Goal: Information Seeking & Learning: Learn about a topic

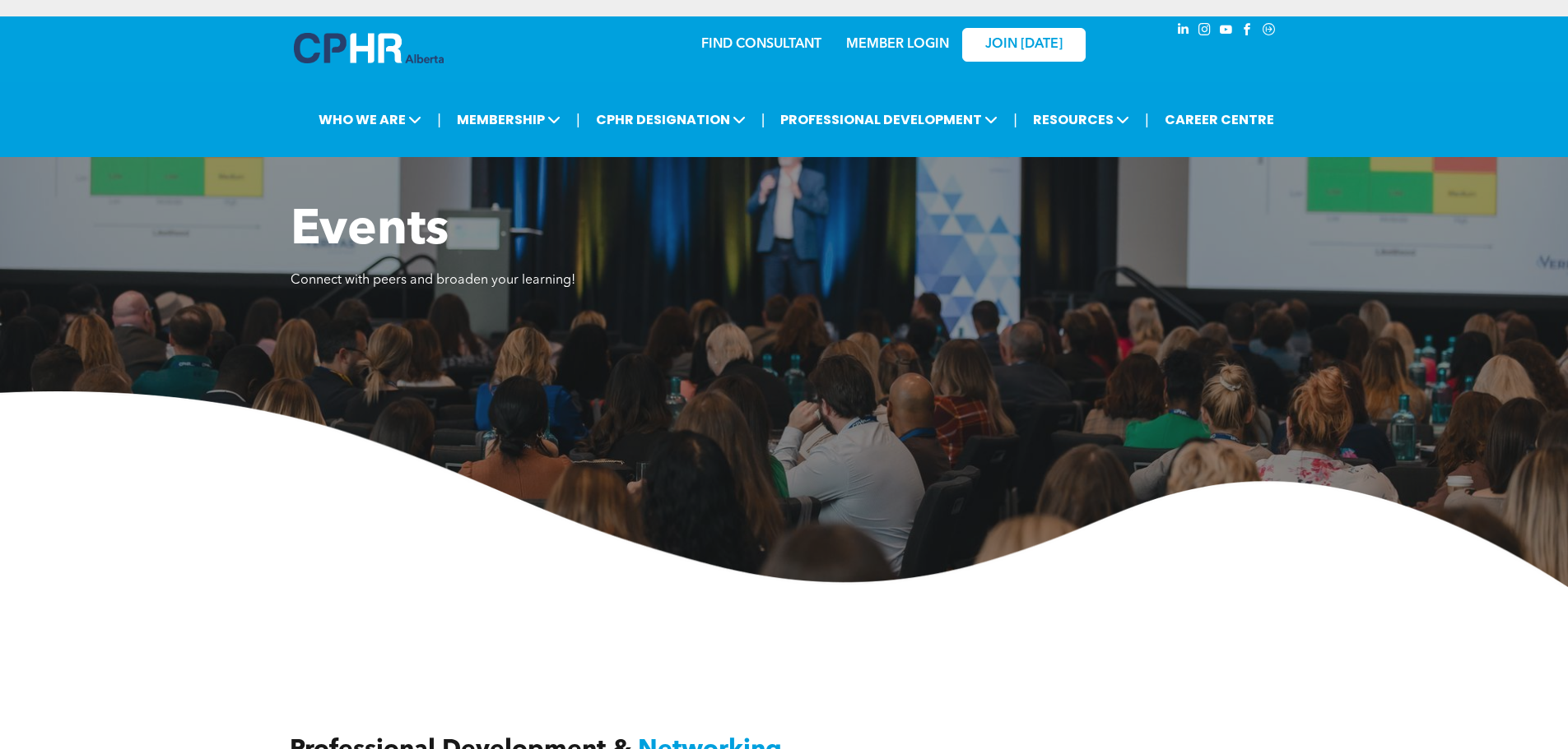
click at [933, 44] on link "MEMBER LOGIN" at bounding box center [897, 44] width 103 height 13
click at [883, 514] on img at bounding box center [784, 489] width 1568 height 195
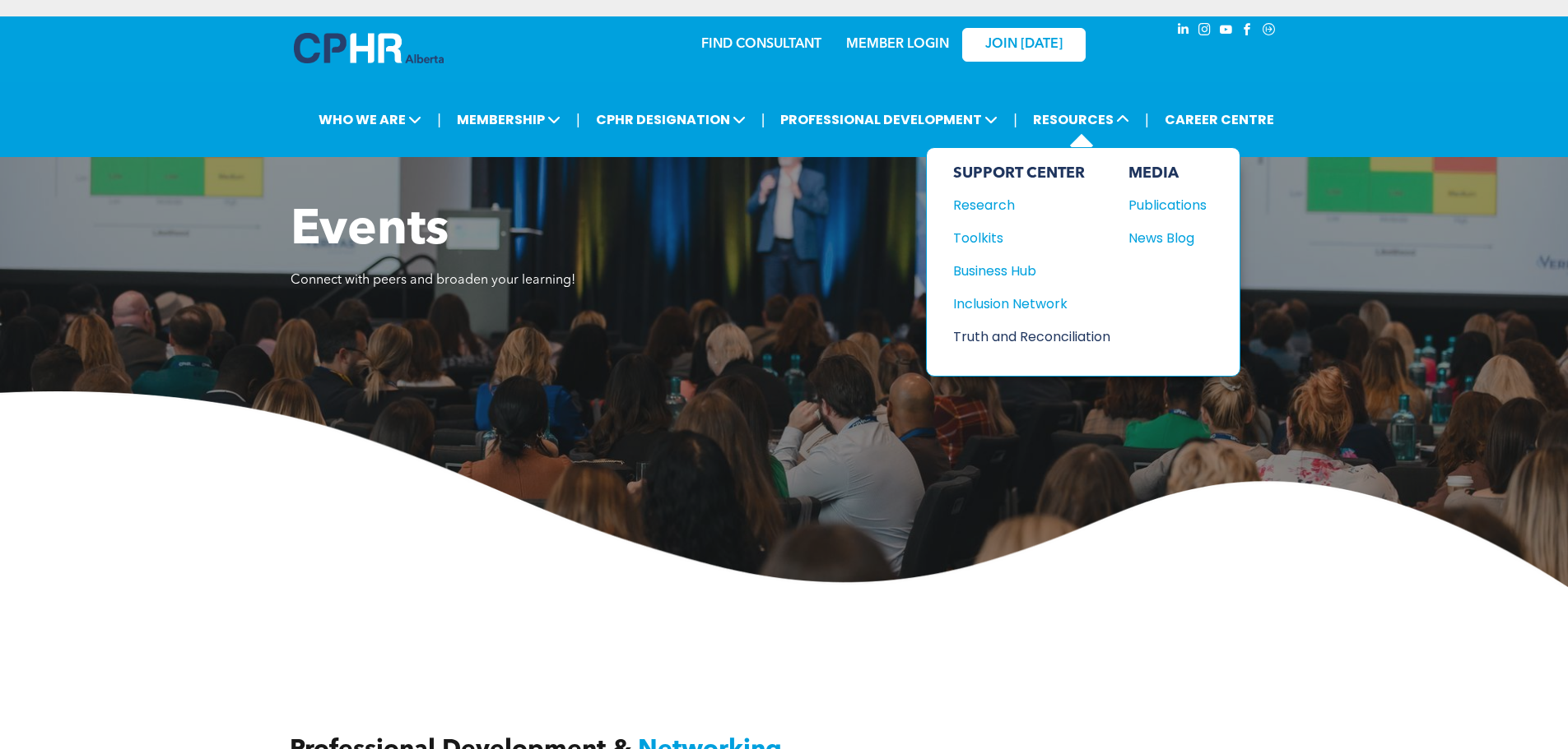
click at [1041, 331] on div "Truth and Reconciliation" at bounding box center [1023, 336] width 141 height 20
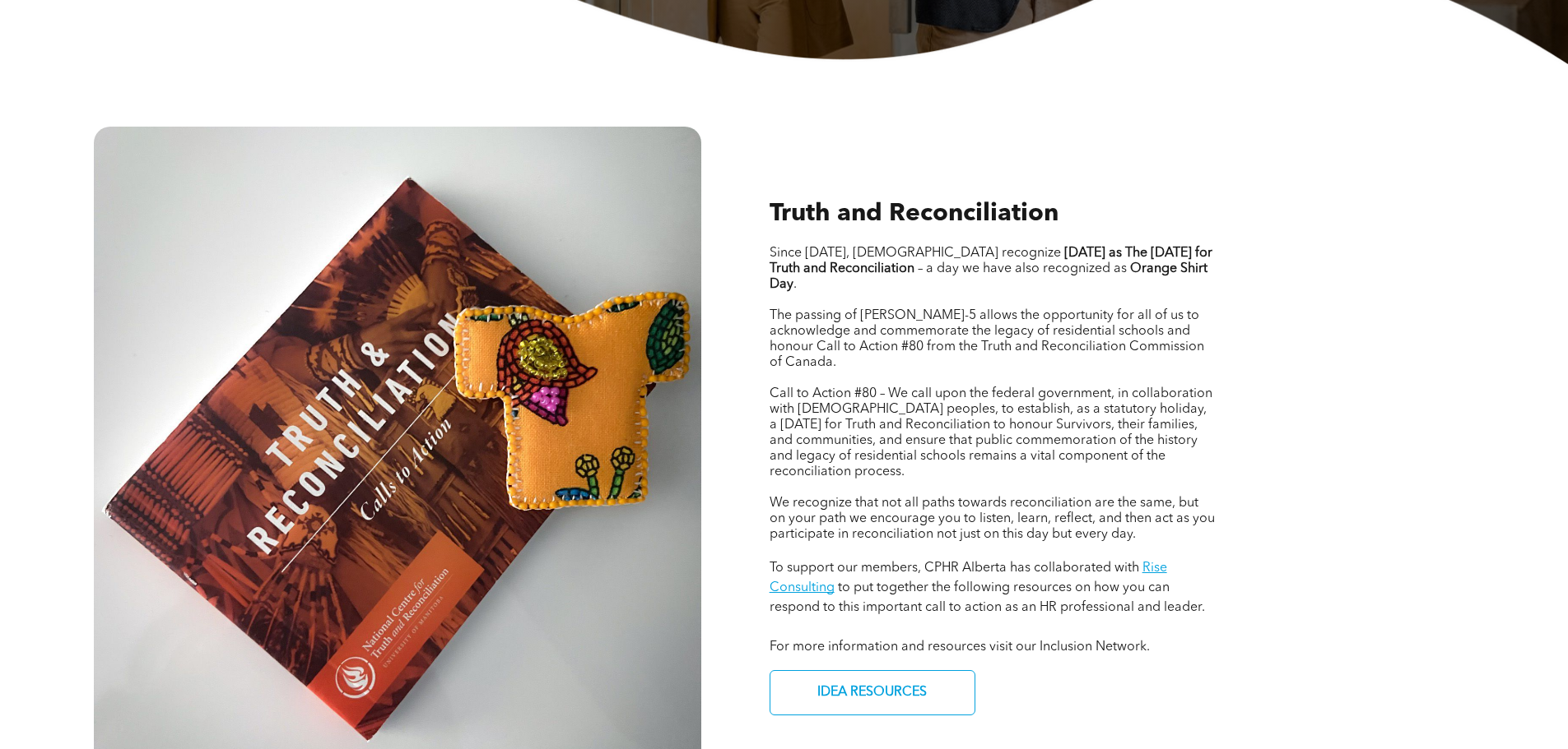
scroll to position [740, 0]
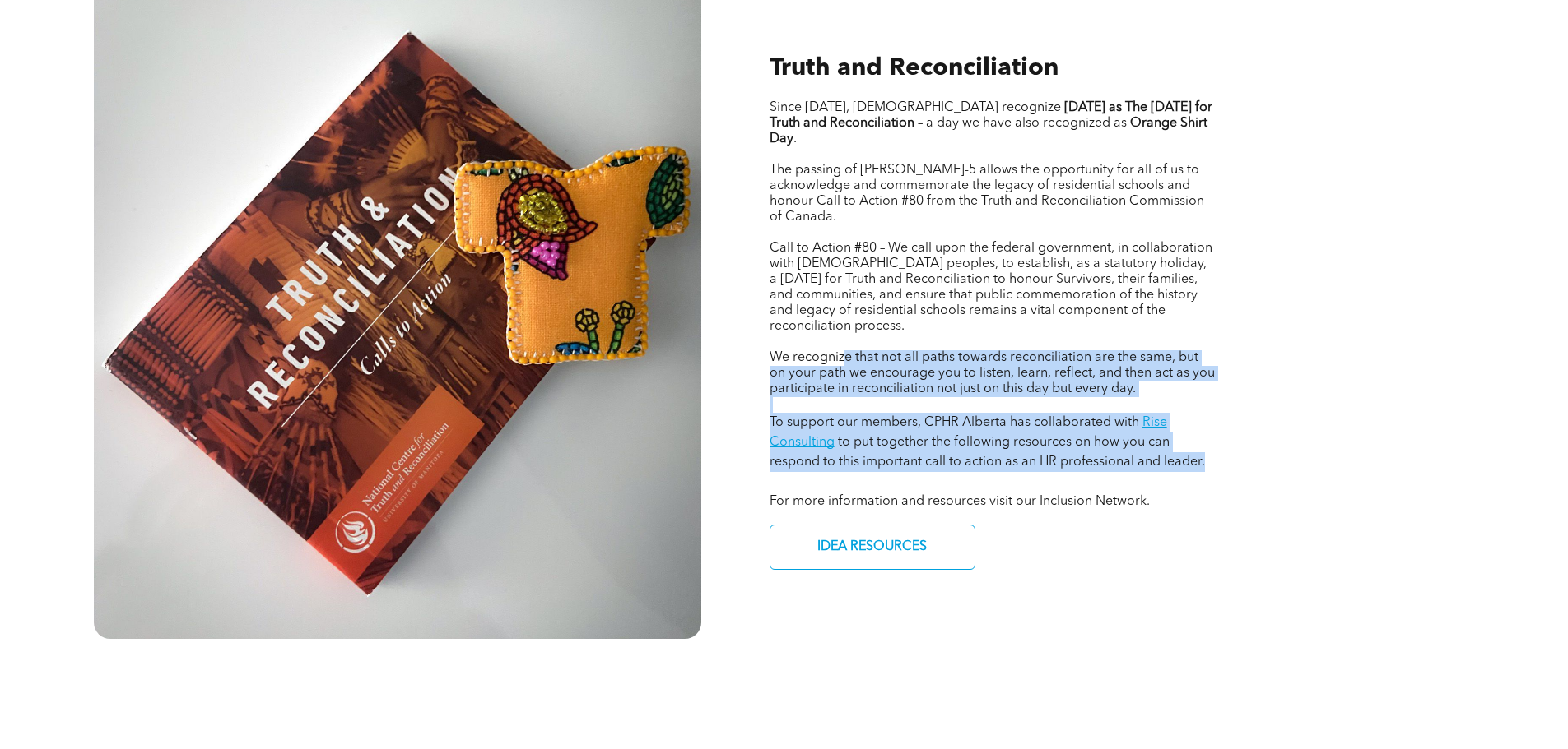
drag, startPoint x: 846, startPoint y: 349, endPoint x: 1221, endPoint y: 441, distance: 386.1
click at [1221, 441] on div "Truth and Reconciliation Since [DATE], [DEMOGRAPHIC_DATA] recognize [DATE] as T…" at bounding box center [1114, 309] width 716 height 658
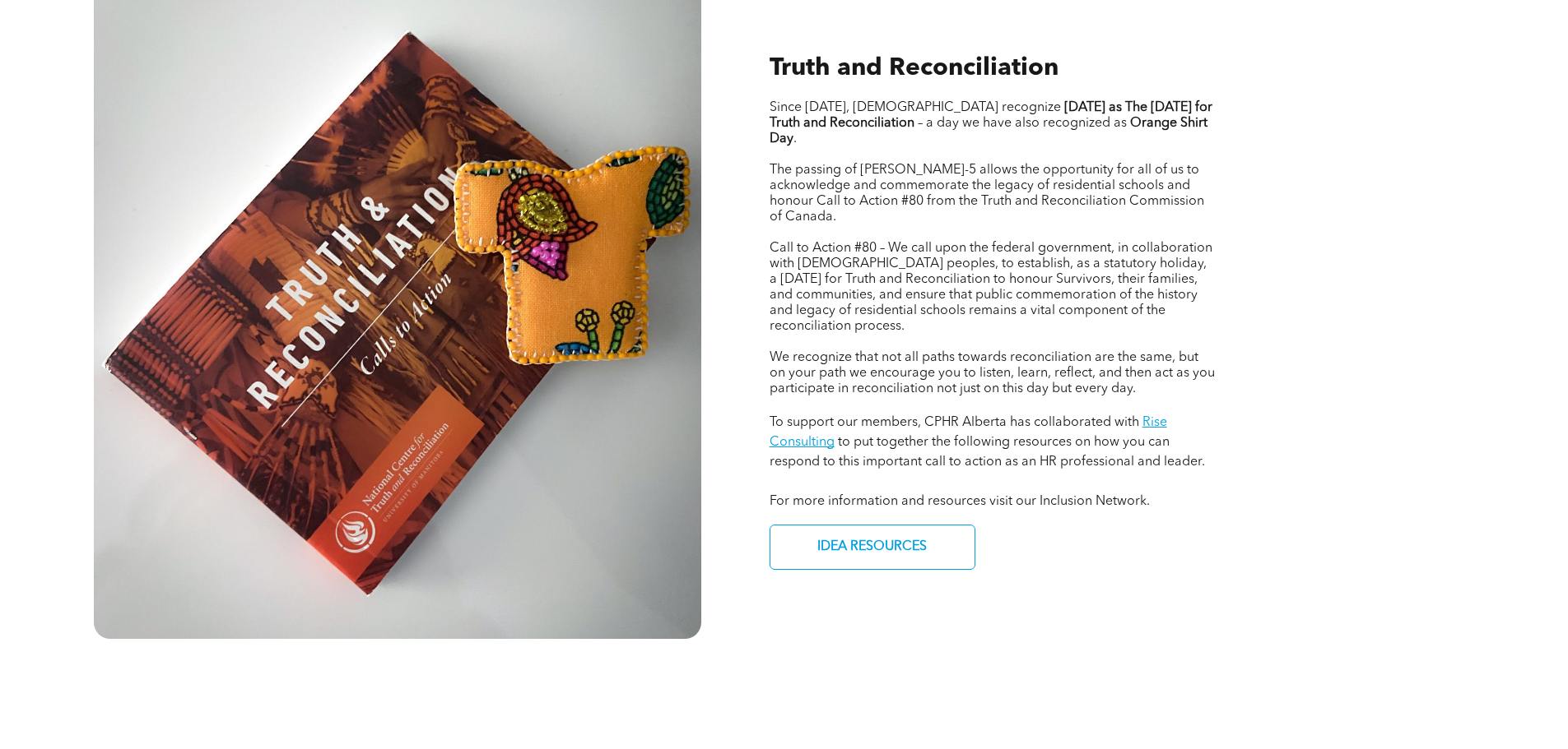
click at [1223, 458] on div "Truth and Reconciliation Since 2021, Canadians recognize September 30th as The …" at bounding box center [1114, 309] width 716 height 658
drag, startPoint x: 966, startPoint y: 526, endPoint x: 983, endPoint y: 525, distance: 17.0
click at [966, 526] on link "IDEA RESOURCES" at bounding box center [872, 548] width 206 height 46
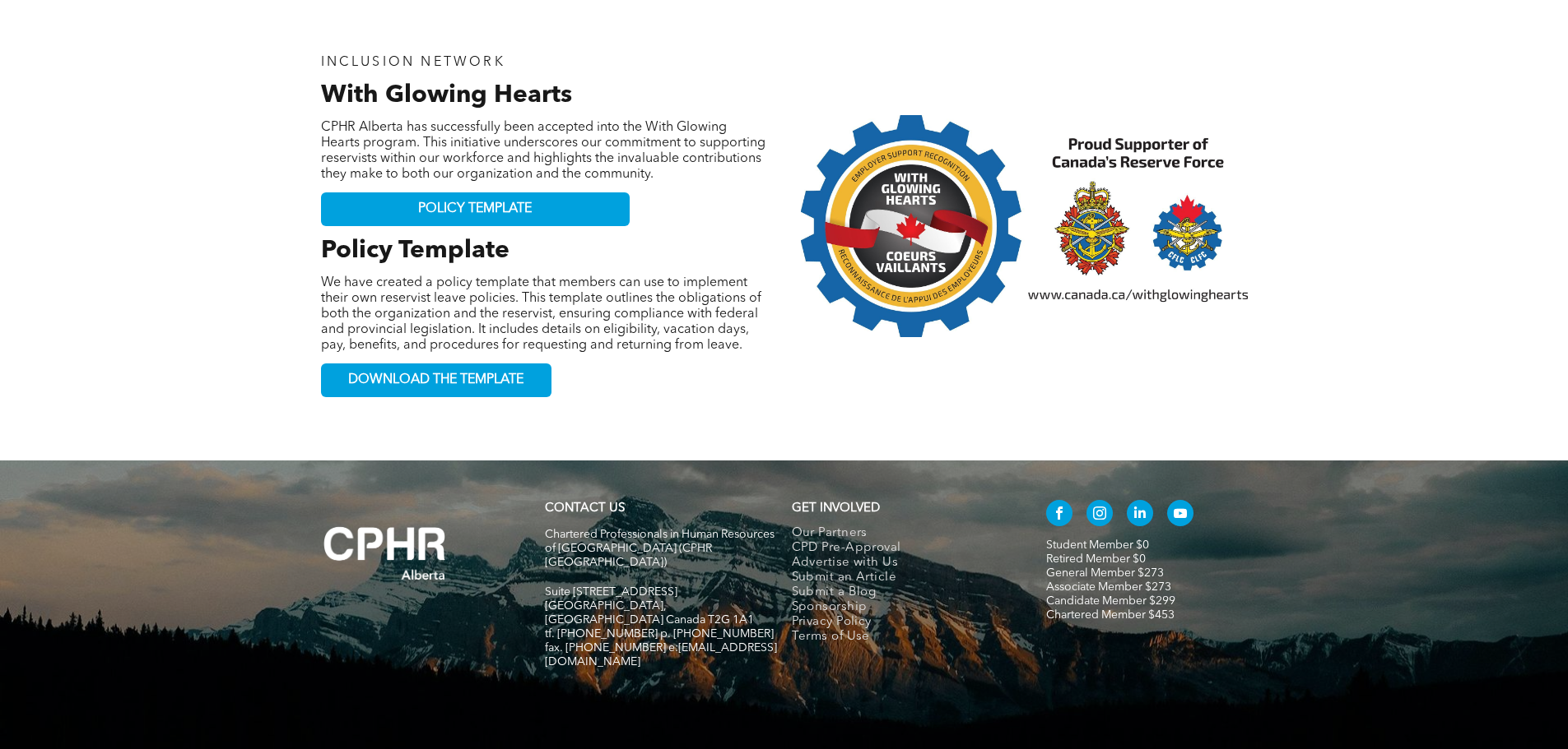
scroll to position [2401, 0]
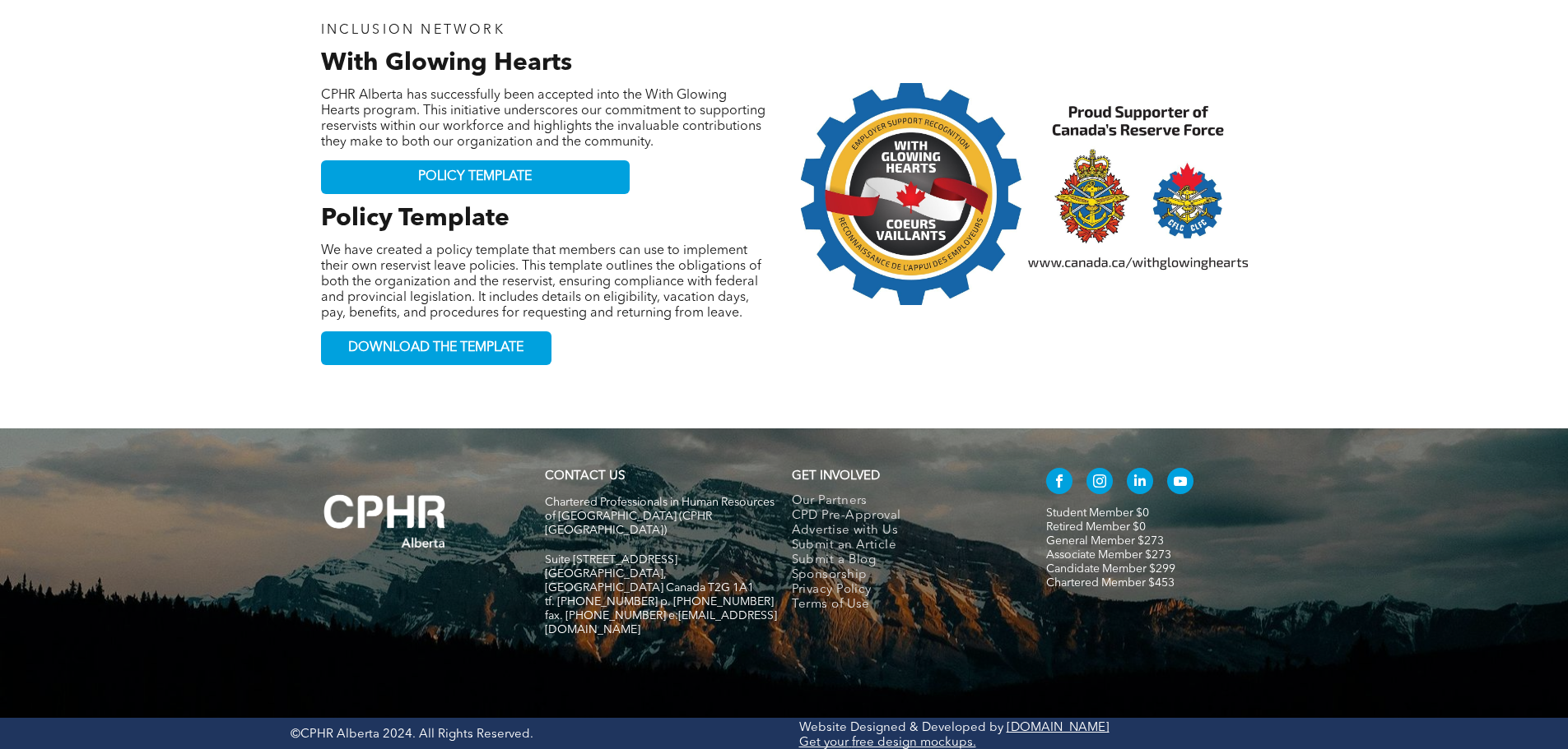
click at [1108, 583] on link "Chartered Member $453" at bounding box center [1110, 583] width 128 height 11
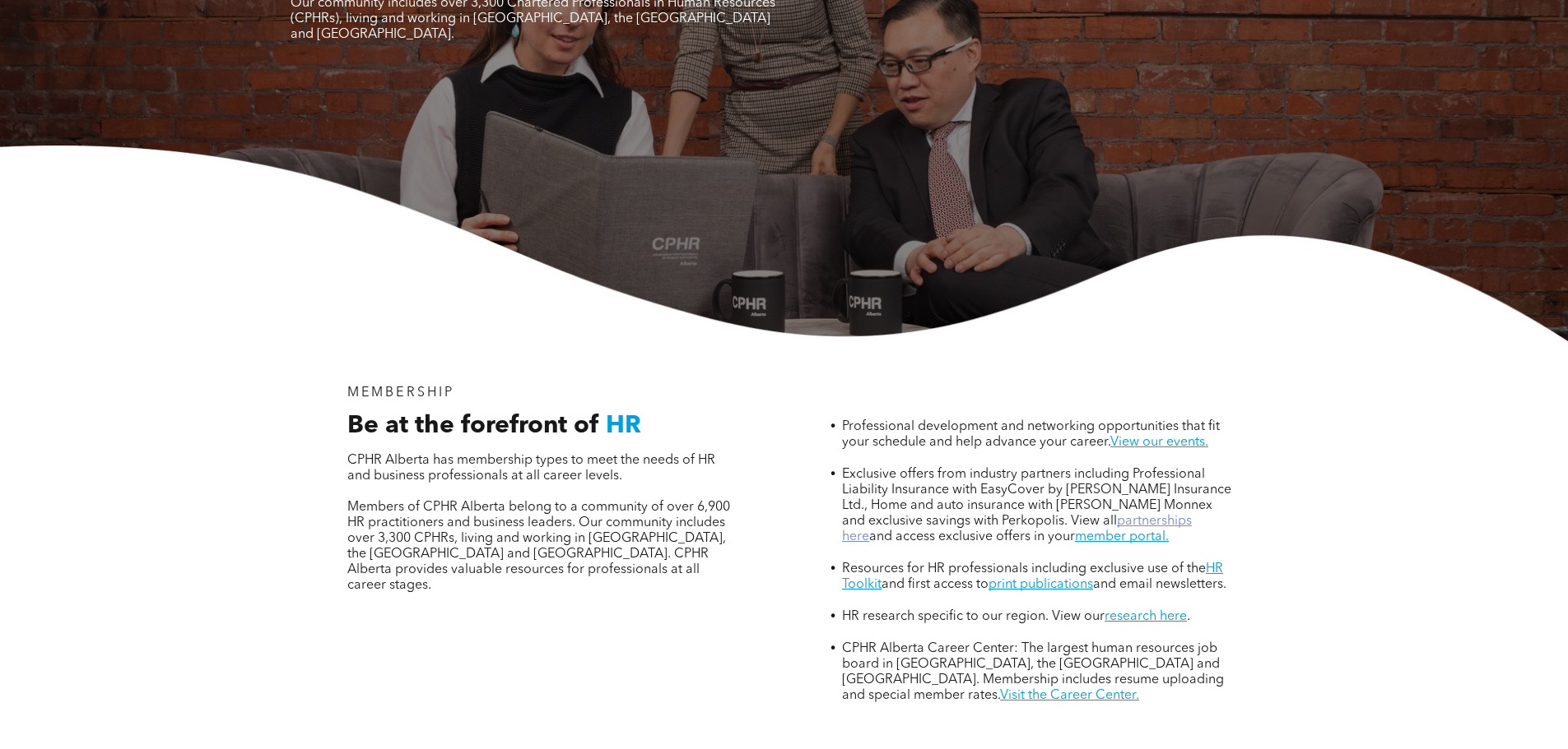
scroll to position [329, 0]
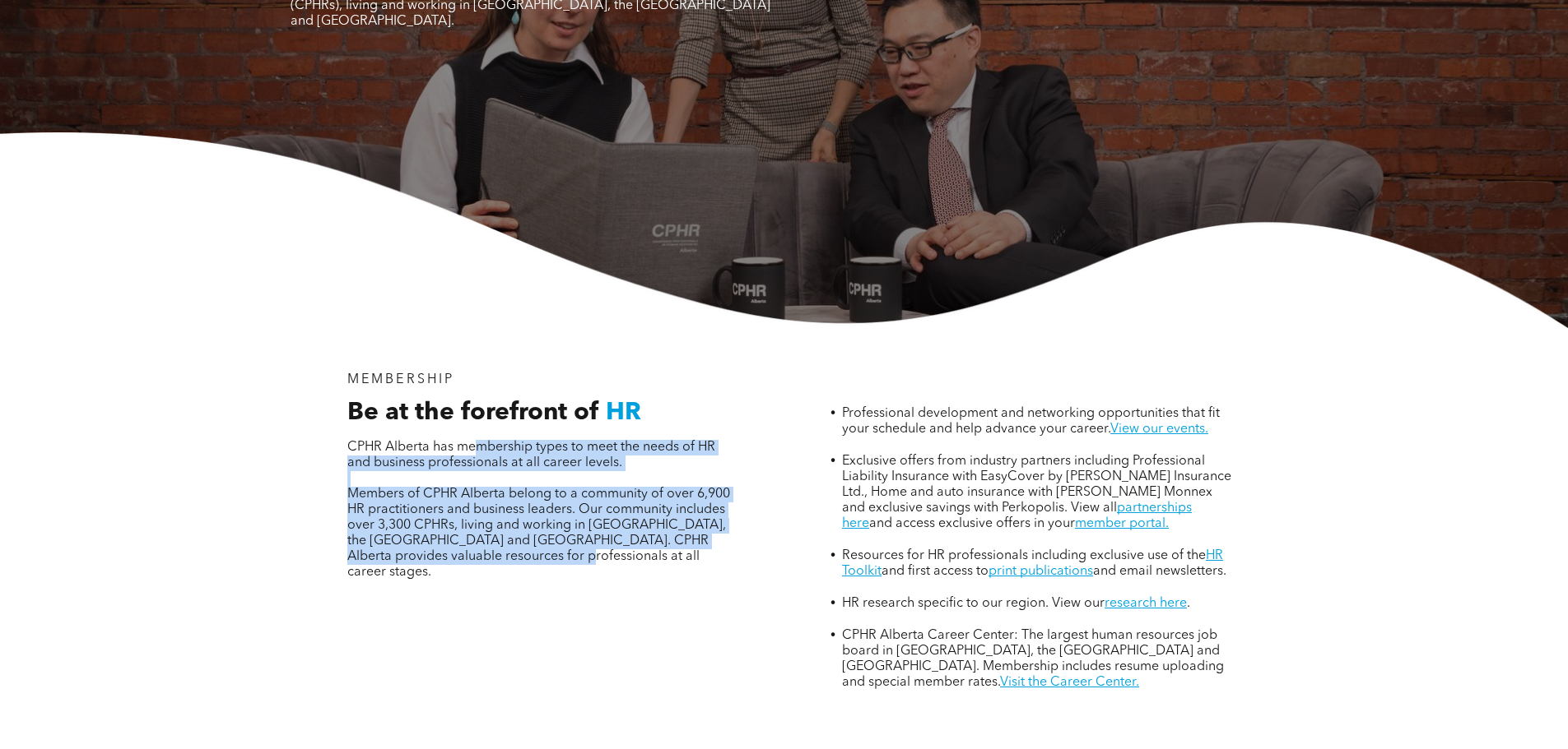
drag, startPoint x: 475, startPoint y: 378, endPoint x: 525, endPoint y: 516, distance: 146.8
click at [525, 516] on div "Be at the forefront of HR CPHR Alberta has membership types to meet the needs o…" at bounding box center [543, 503] width 417 height 211
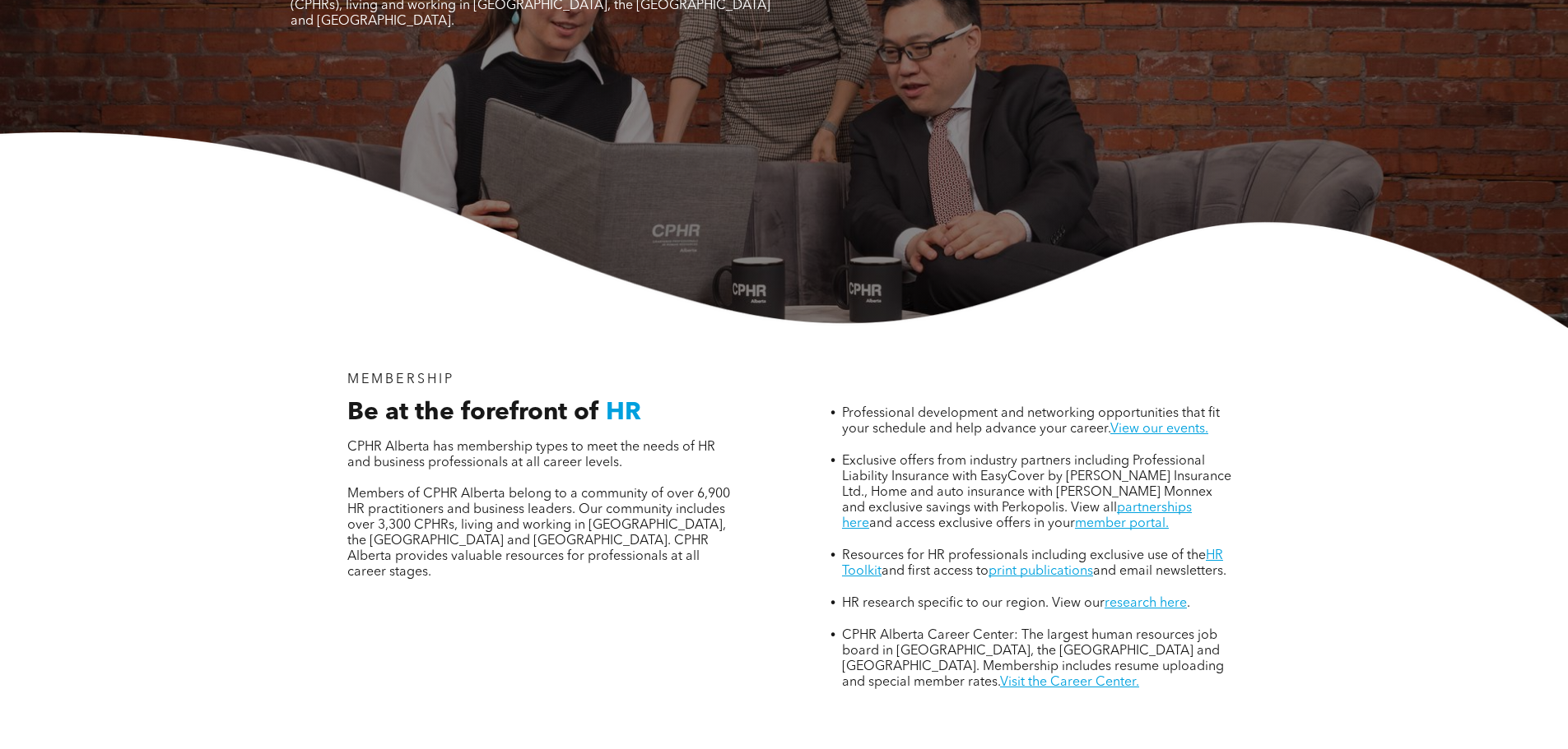
click at [540, 531] on div "MEMBERSHIP Be at the forefront of HR CPHR Alberta has membership types to meet …" at bounding box center [543, 531] width 443 height 344
click at [290, 132] on img at bounding box center [784, 230] width 1568 height 195
